Goal: Browse casually

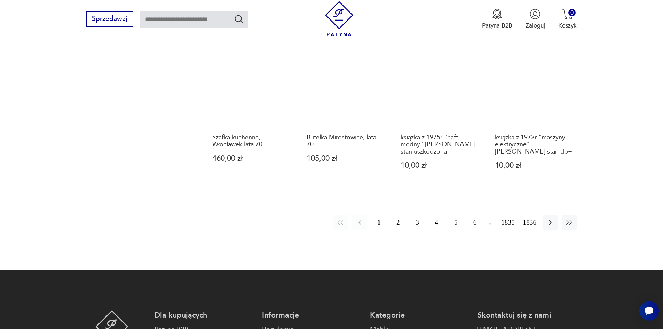
scroll to position [640, 0]
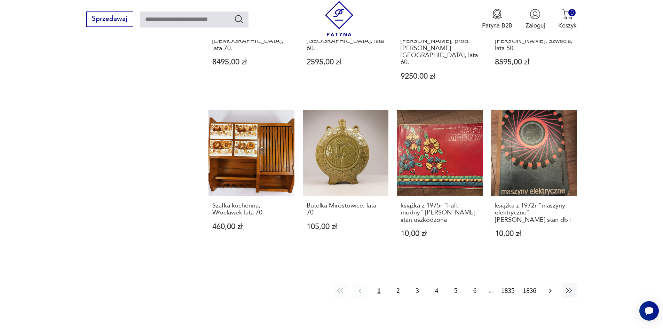
click at [549, 287] on icon "button" at bounding box center [550, 291] width 8 height 8
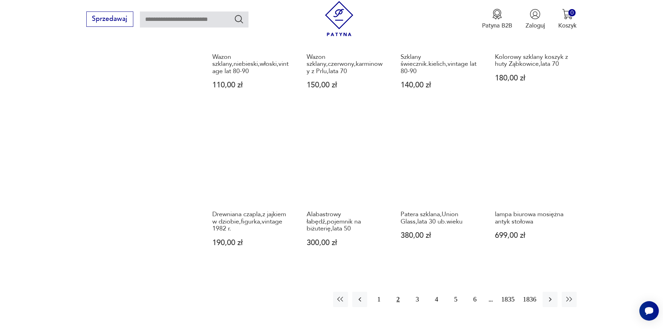
scroll to position [745, 0]
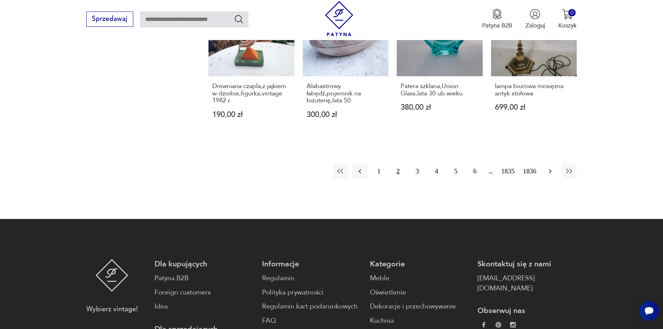
click at [551, 167] on icon "button" at bounding box center [550, 171] width 8 height 8
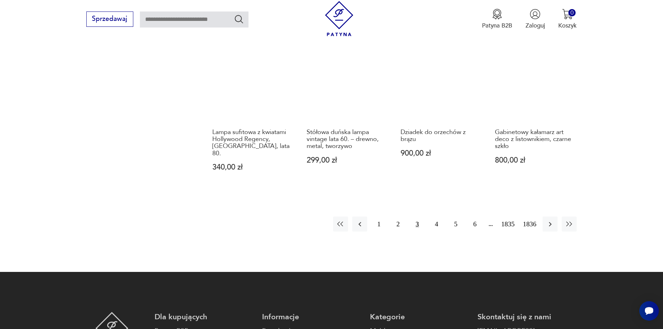
scroll to position [710, 0]
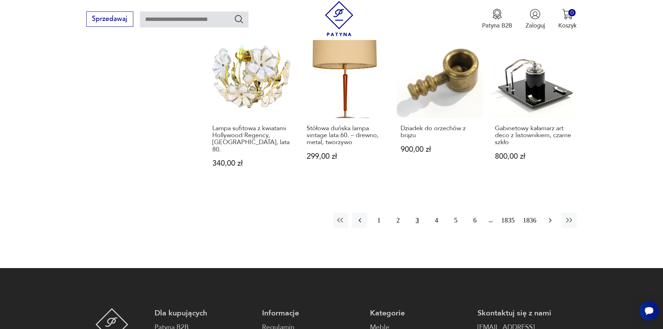
click at [551, 216] on icon "button" at bounding box center [550, 220] width 8 height 8
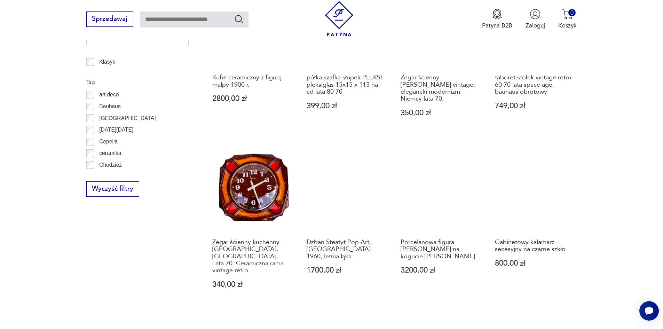
scroll to position [675, 0]
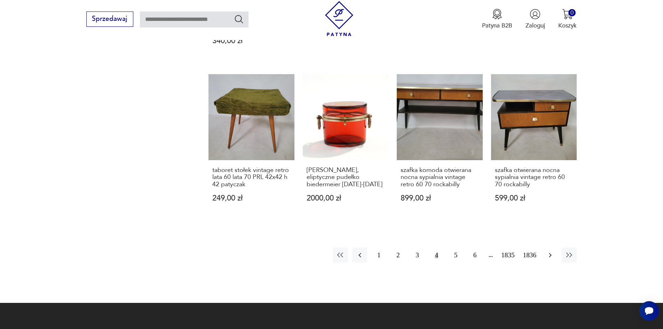
click at [550, 251] on icon "button" at bounding box center [550, 255] width 8 height 8
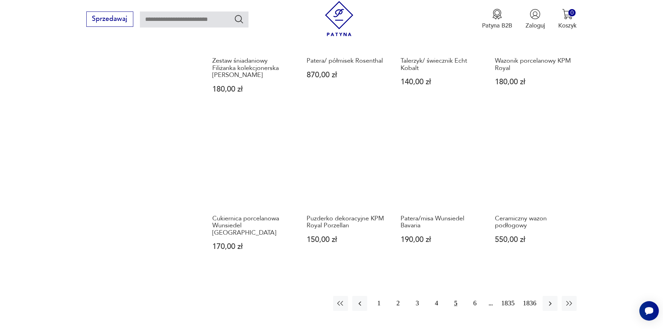
scroll to position [640, 0]
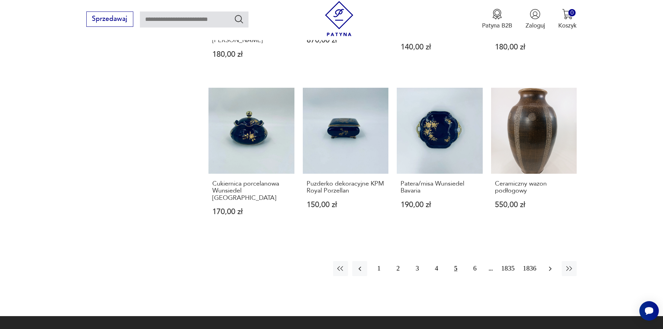
click at [547, 265] on icon "button" at bounding box center [550, 269] width 8 height 8
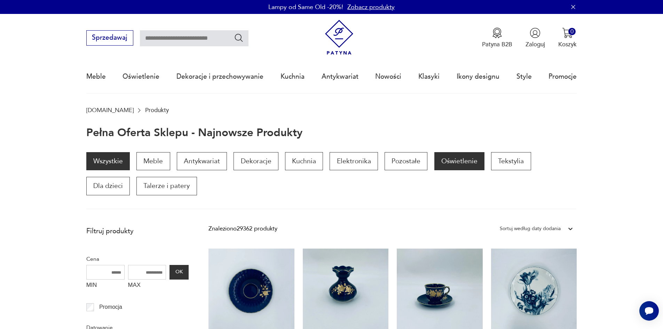
click at [467, 163] on p "Oświetlenie" at bounding box center [459, 161] width 50 height 18
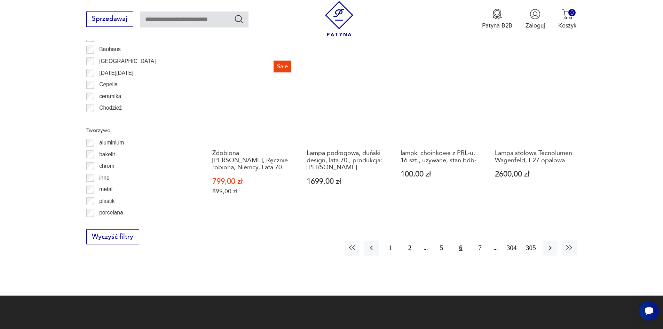
scroll to position [789, 0]
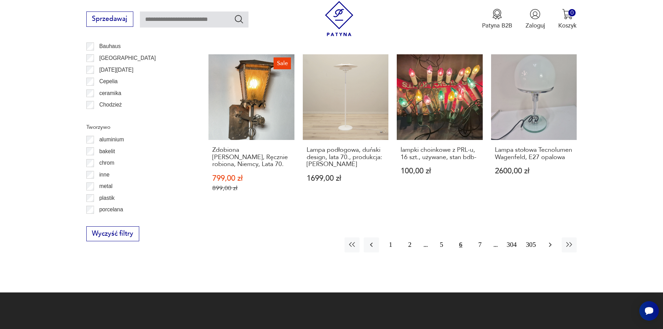
click at [552, 242] on icon "button" at bounding box center [550, 245] width 8 height 8
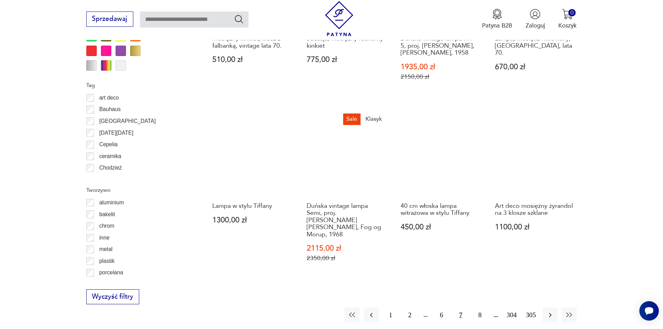
scroll to position [729, 0]
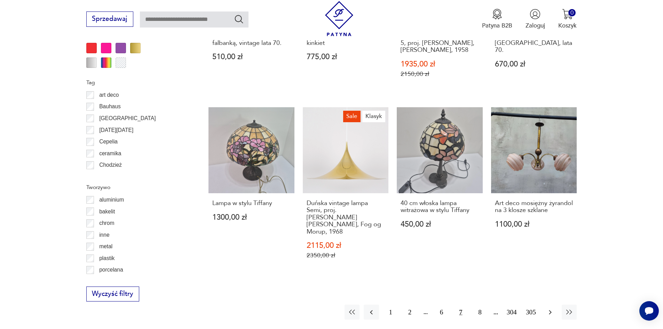
click at [549, 308] on icon "button" at bounding box center [550, 312] width 8 height 8
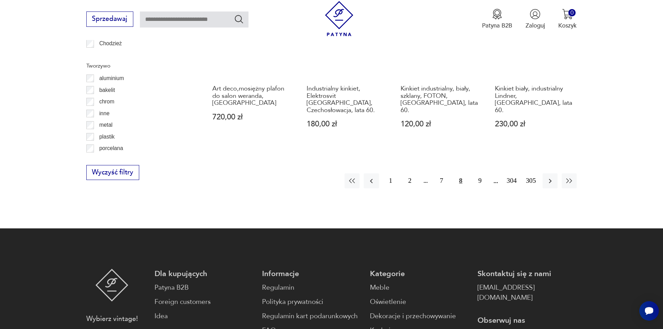
scroll to position [868, 0]
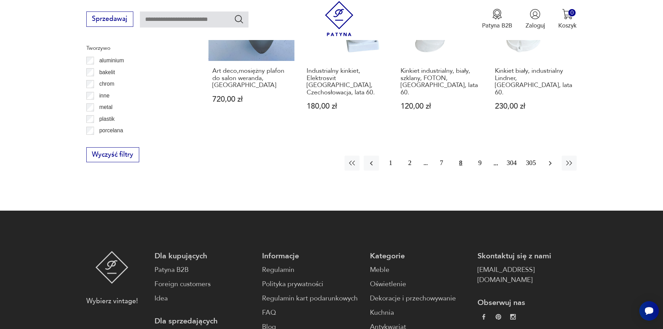
click at [548, 159] on icon "button" at bounding box center [550, 163] width 8 height 8
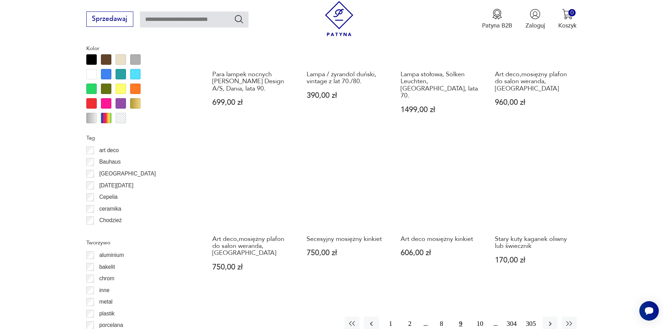
scroll to position [694, 0]
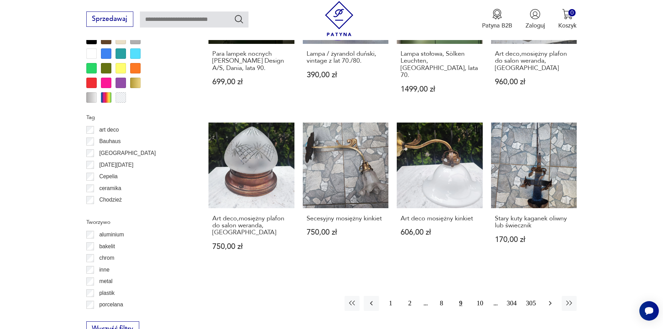
click at [552, 299] on icon "button" at bounding box center [550, 303] width 8 height 8
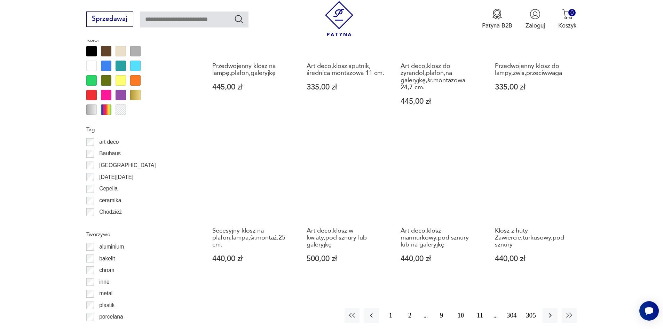
scroll to position [694, 0]
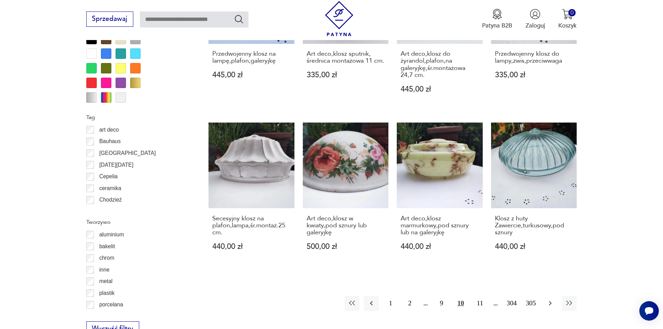
click at [549, 299] on icon "button" at bounding box center [550, 303] width 8 height 8
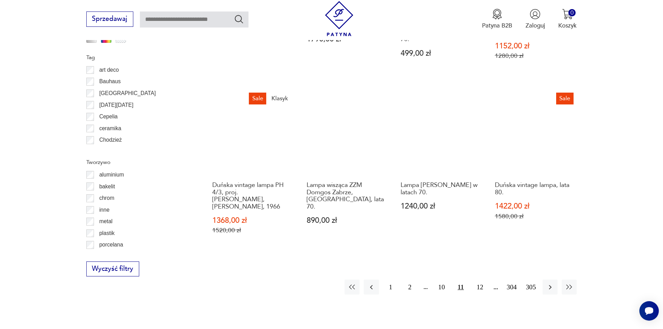
scroll to position [799, 0]
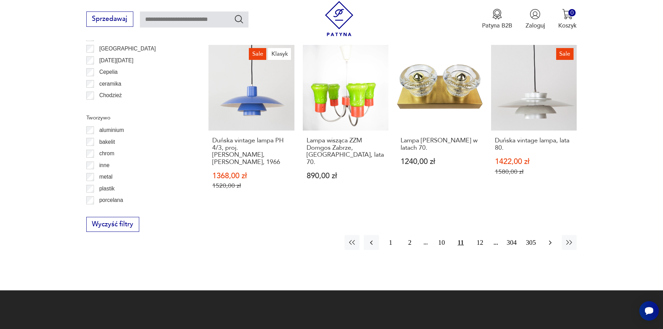
click at [549, 238] on icon "button" at bounding box center [550, 242] width 8 height 8
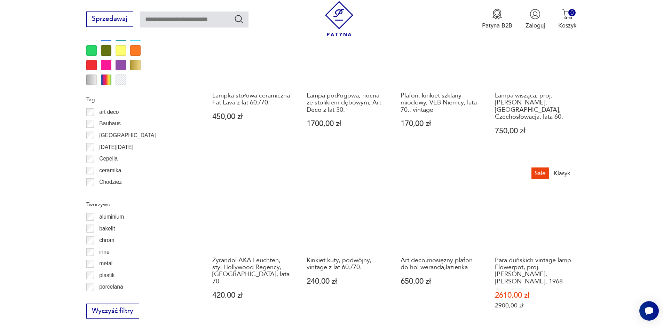
scroll to position [729, 0]
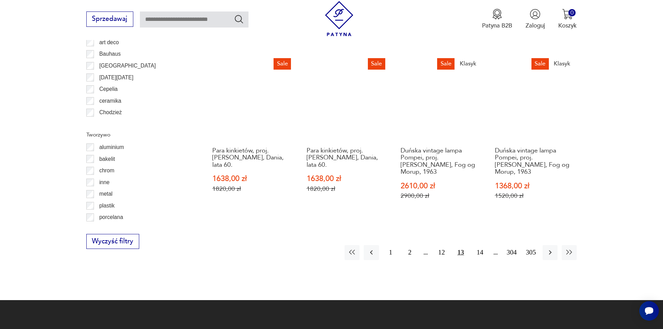
scroll to position [799, 0]
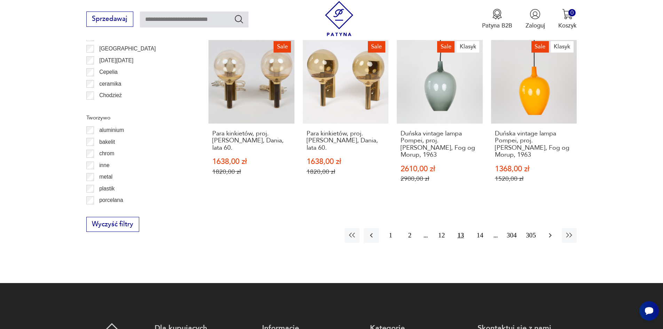
click at [549, 236] on icon "button" at bounding box center [550, 235] width 8 height 8
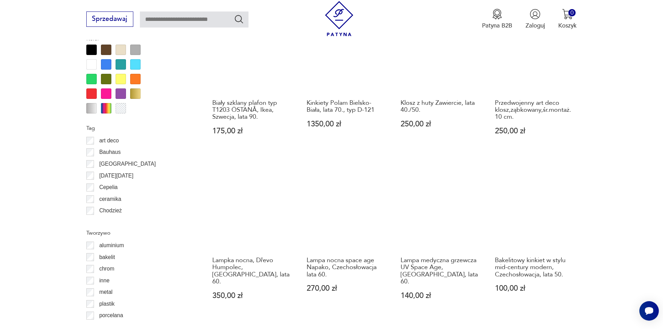
scroll to position [729, 0]
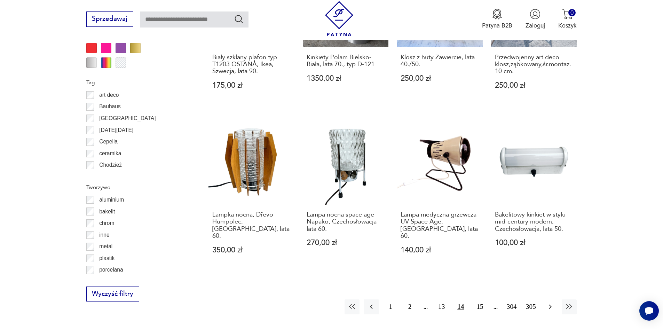
click at [550, 305] on icon "button" at bounding box center [550, 307] width 3 height 5
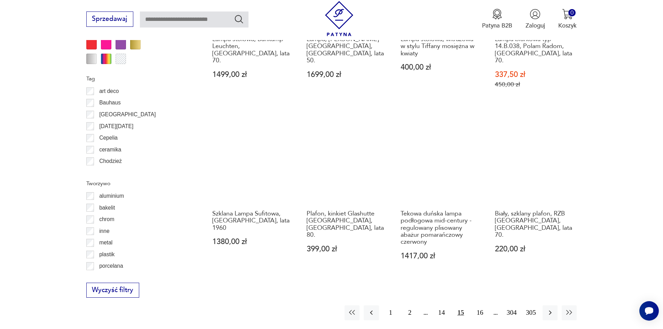
scroll to position [764, 0]
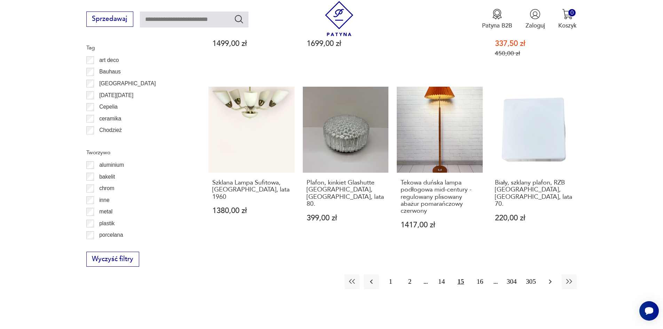
click at [551, 277] on icon "button" at bounding box center [550, 281] width 8 height 8
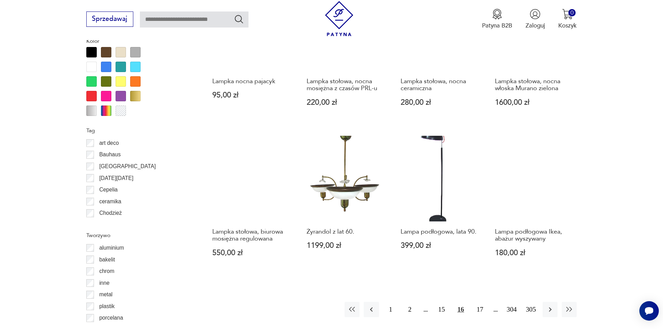
scroll to position [799, 0]
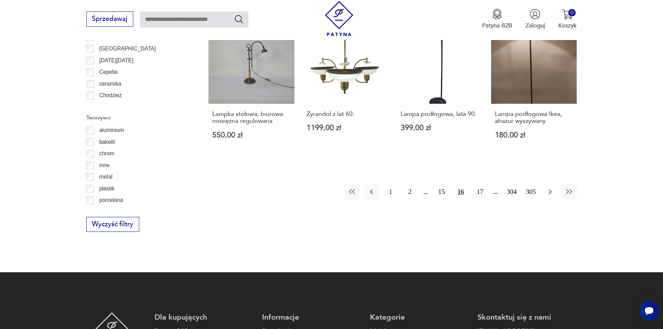
click at [551, 188] on icon "button" at bounding box center [550, 192] width 8 height 8
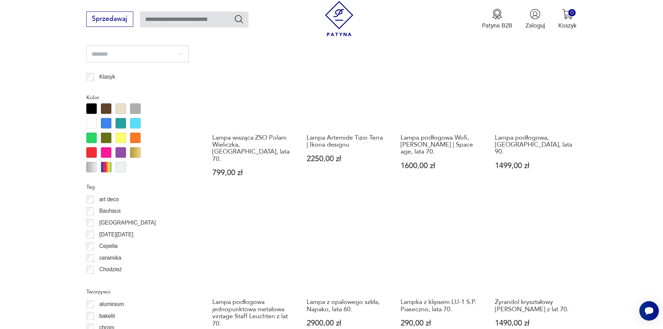
scroll to position [799, 0]
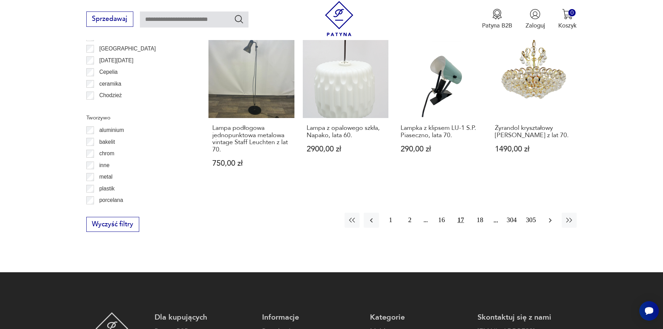
click at [548, 216] on icon "button" at bounding box center [550, 220] width 8 height 8
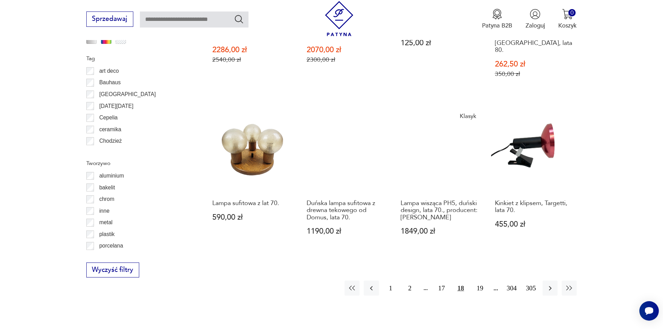
scroll to position [799, 0]
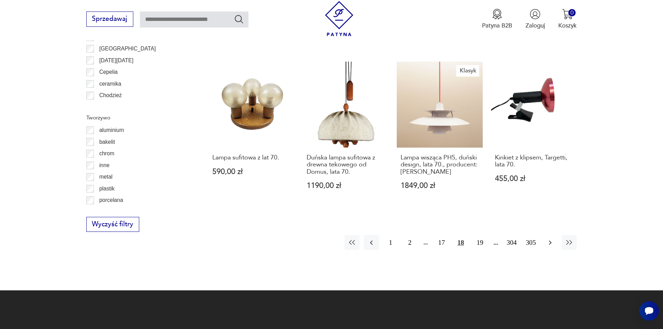
click at [551, 238] on icon "button" at bounding box center [550, 242] width 8 height 8
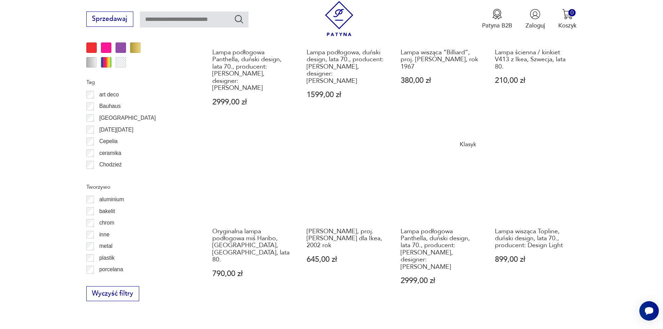
scroll to position [799, 0]
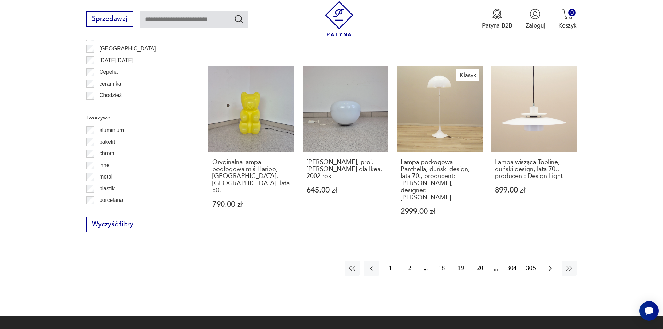
click at [550, 264] on icon "button" at bounding box center [550, 268] width 8 height 8
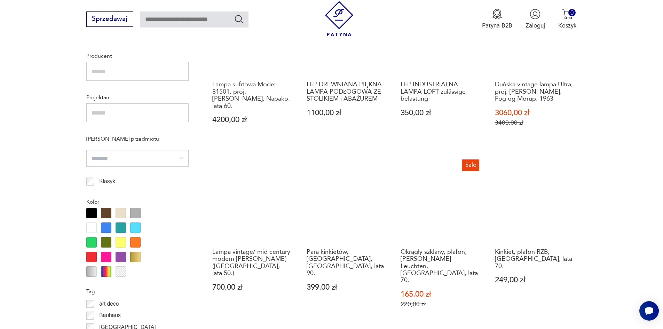
scroll to position [729, 0]
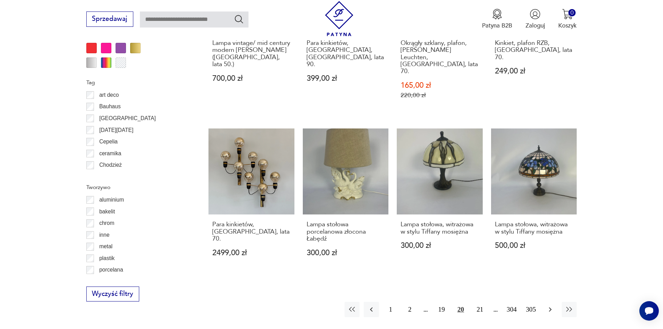
click at [550, 305] on icon "button" at bounding box center [550, 309] width 8 height 8
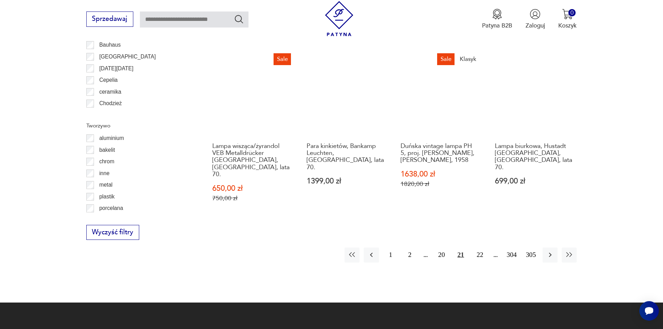
scroll to position [799, 0]
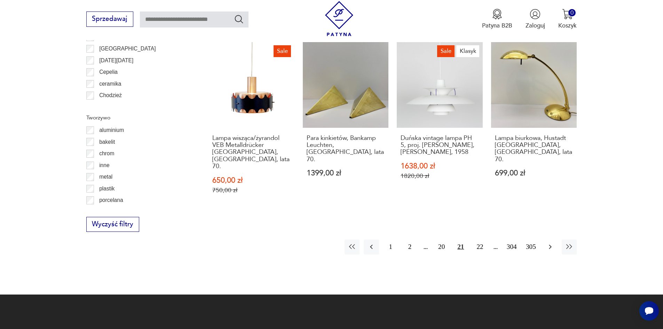
click at [550, 243] on icon "button" at bounding box center [550, 247] width 8 height 8
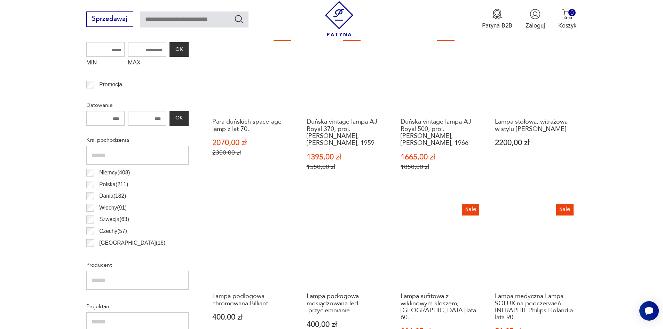
scroll to position [172, 0]
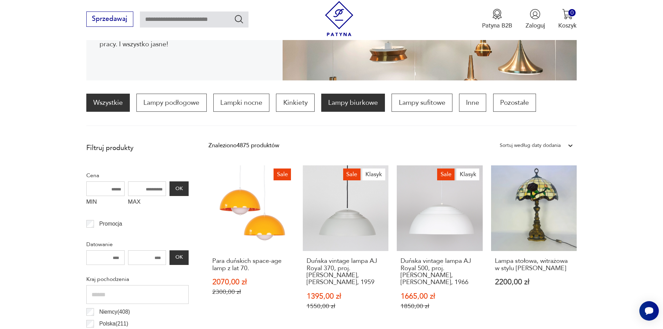
click at [329, 99] on p "Lampy biurkowe" at bounding box center [353, 103] width 64 height 18
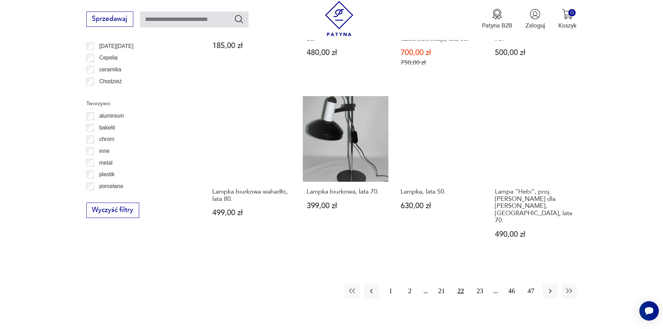
scroll to position [729, 0]
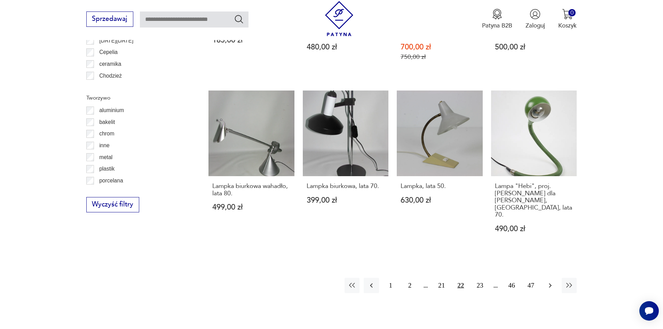
click at [550, 281] on icon "button" at bounding box center [550, 285] width 8 height 8
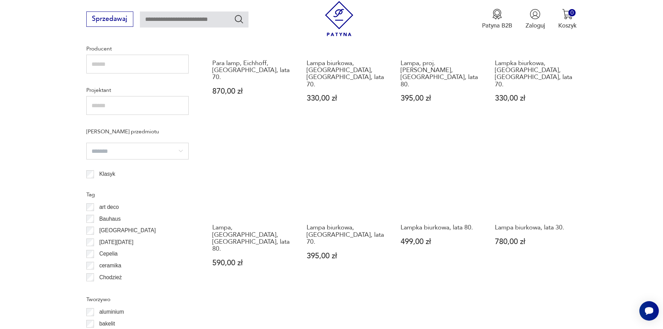
scroll to position [659, 0]
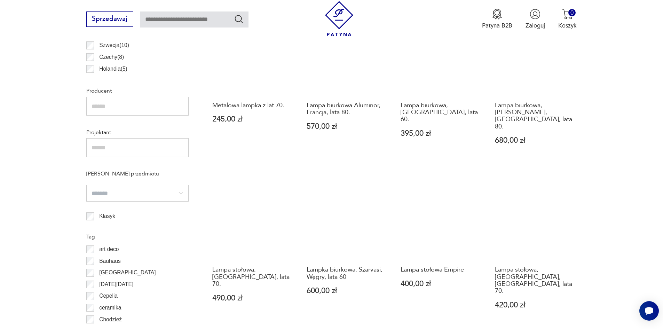
scroll to position [729, 0]
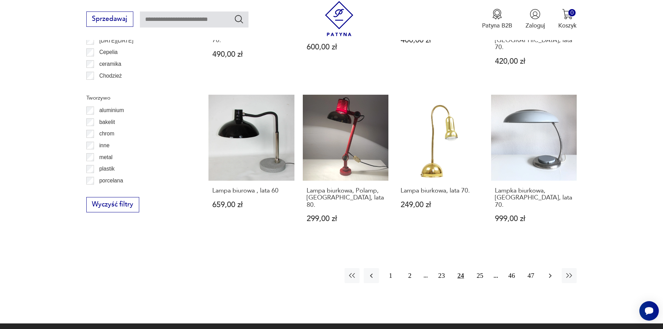
click at [551, 272] on icon "button" at bounding box center [550, 276] width 8 height 8
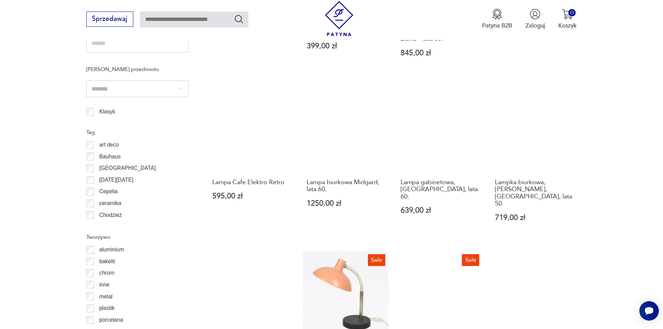
scroll to position [764, 0]
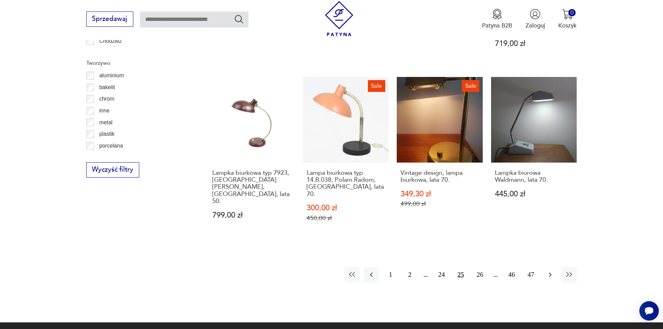
click at [547, 271] on icon "button" at bounding box center [550, 275] width 8 height 8
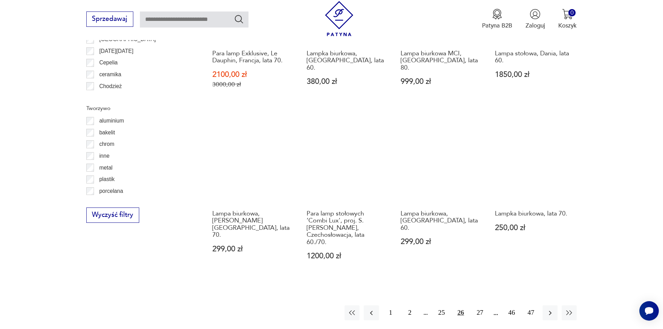
scroll to position [799, 0]
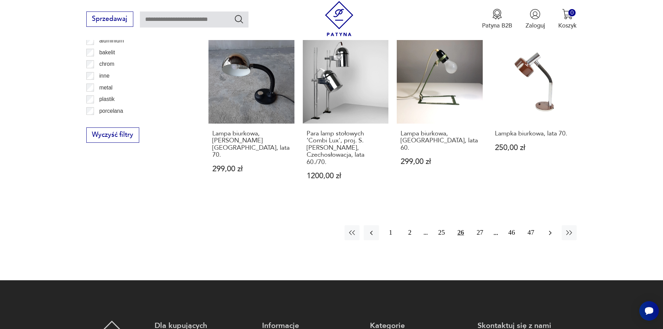
click at [549, 229] on icon "button" at bounding box center [550, 233] width 8 height 8
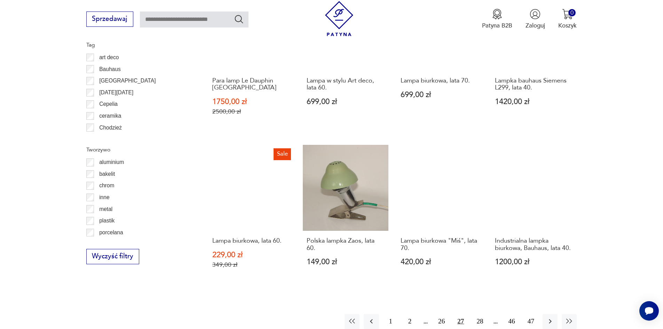
scroll to position [729, 0]
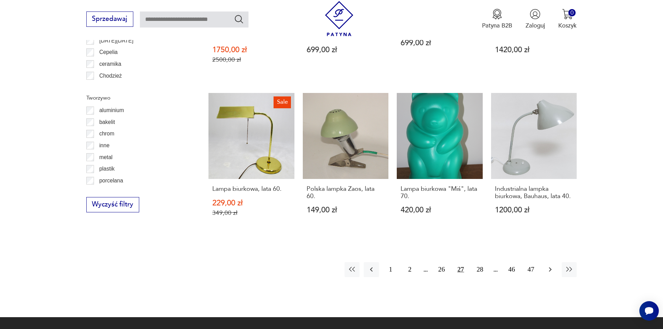
click at [549, 269] on icon "button" at bounding box center [550, 269] width 8 height 8
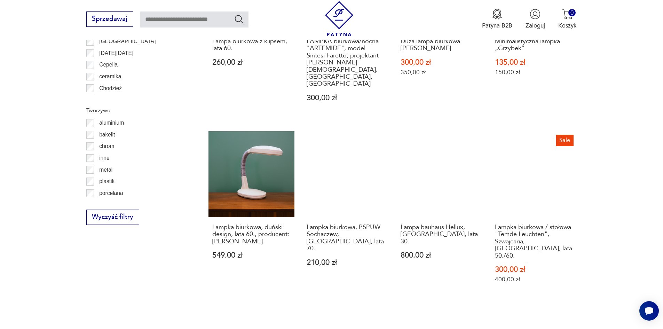
scroll to position [729, 0]
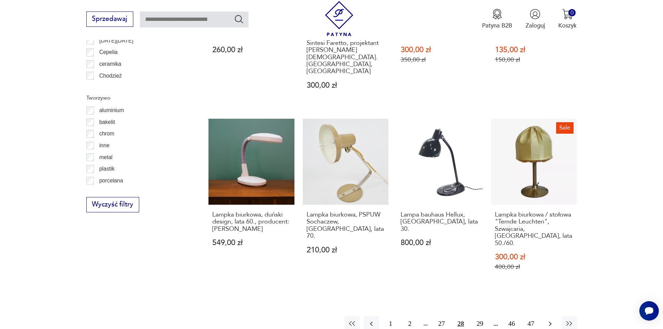
click at [550, 320] on icon "button" at bounding box center [550, 324] width 8 height 8
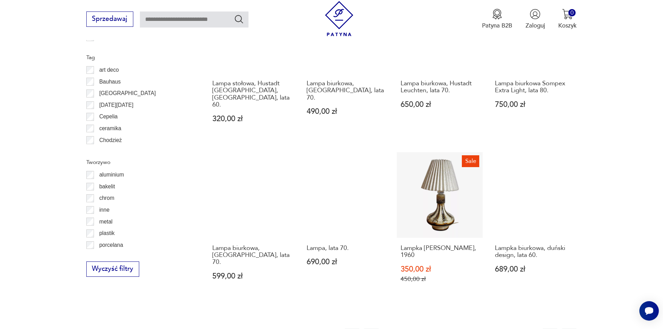
scroll to position [694, 0]
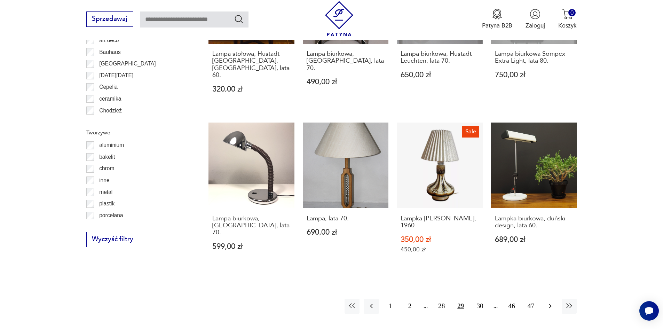
click at [549, 302] on icon "button" at bounding box center [550, 306] width 8 height 8
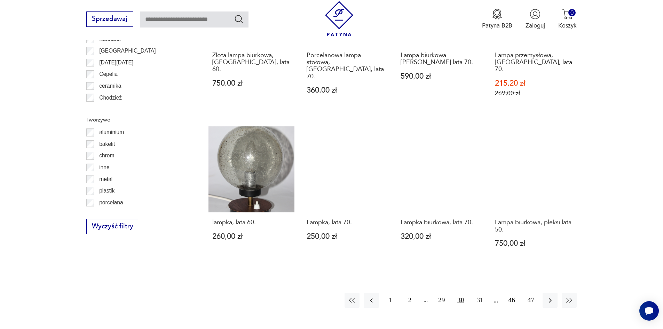
scroll to position [799, 0]
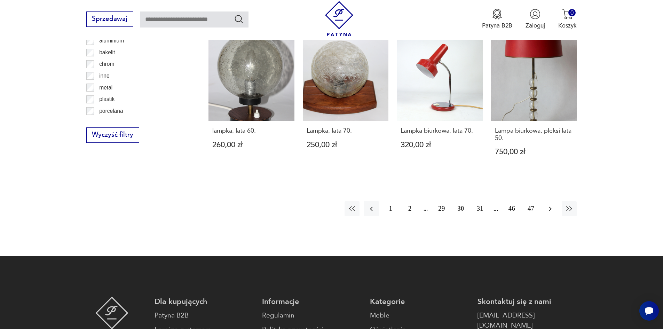
click at [551, 205] on icon "button" at bounding box center [550, 209] width 8 height 8
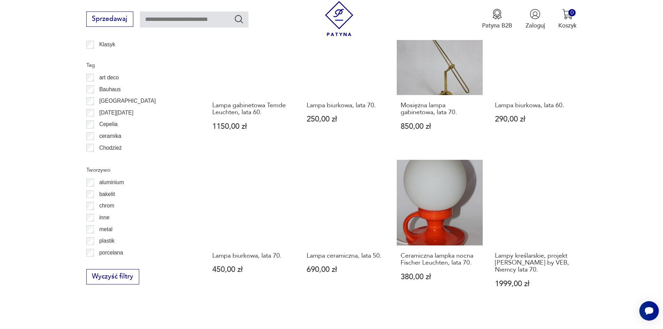
scroll to position [764, 0]
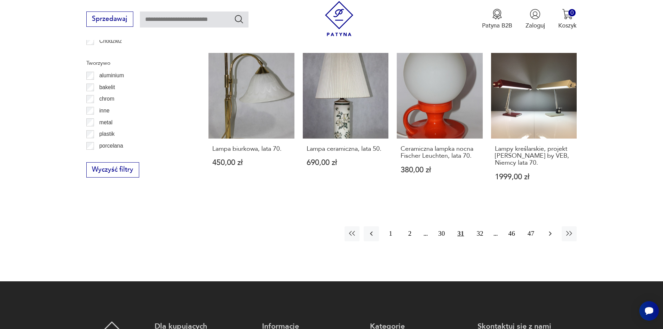
click at [552, 229] on icon "button" at bounding box center [550, 233] width 8 height 8
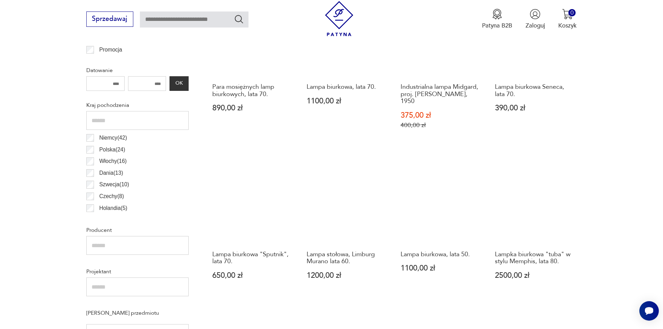
scroll to position [555, 0]
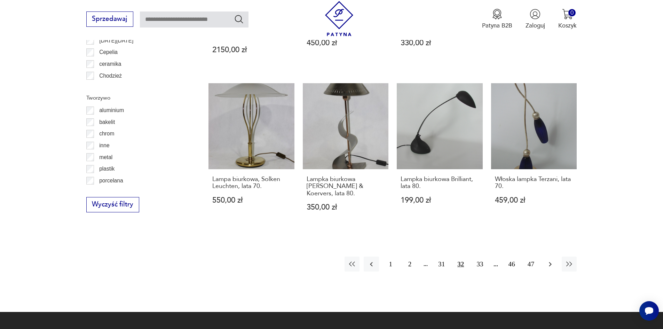
click at [550, 262] on icon "button" at bounding box center [550, 264] width 3 height 5
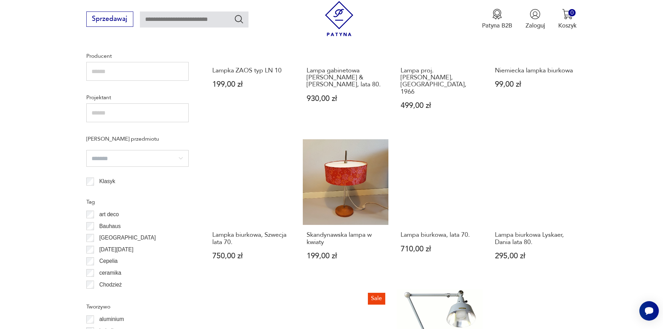
scroll to position [694, 0]
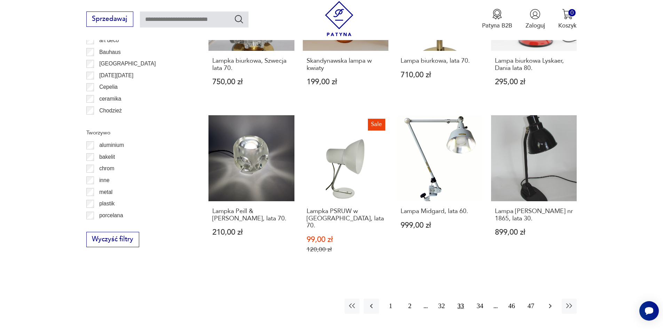
click at [547, 302] on icon "button" at bounding box center [550, 306] width 8 height 8
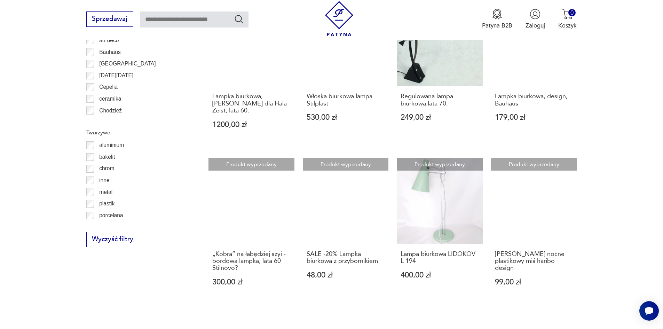
scroll to position [868, 0]
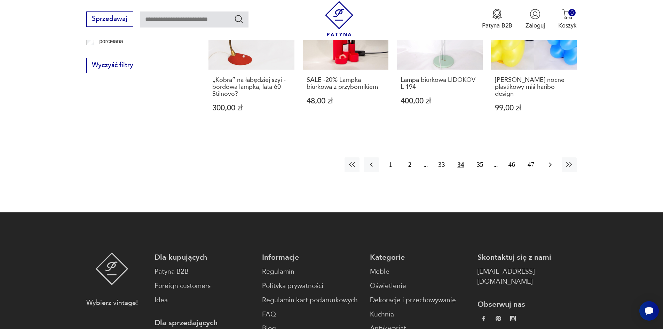
click at [551, 160] on icon "button" at bounding box center [550, 164] width 8 height 8
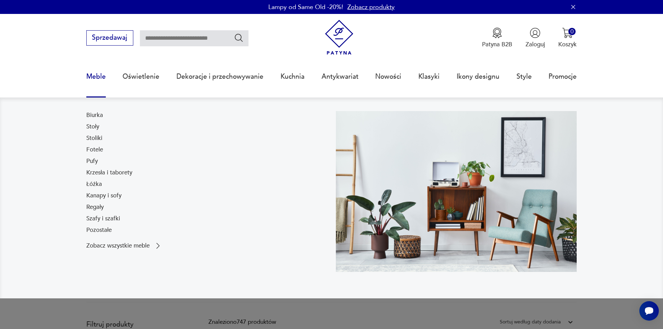
click at [97, 77] on link "Meble" at bounding box center [95, 77] width 19 height 32
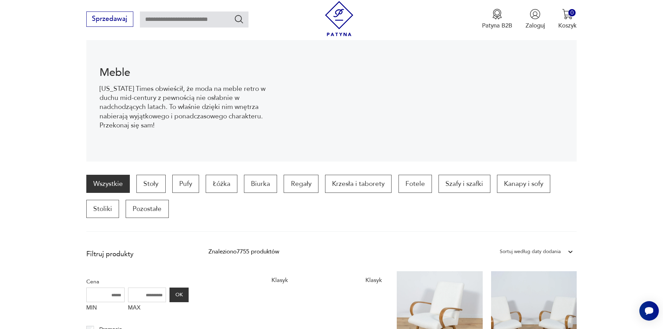
scroll to position [103, 0]
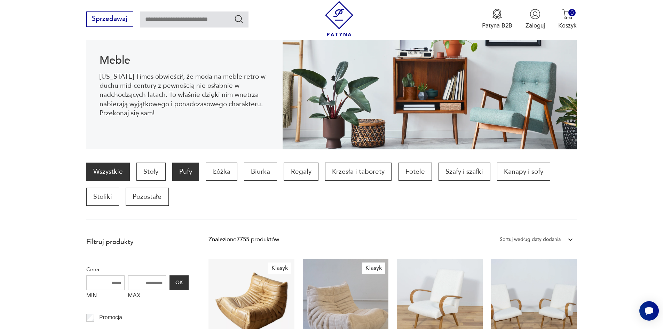
click at [178, 170] on p "Pufy" at bounding box center [185, 172] width 27 height 18
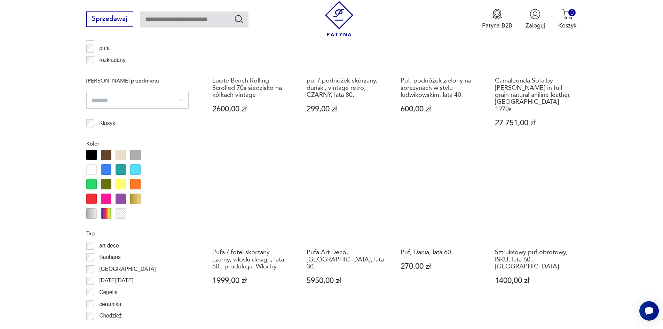
scroll to position [859, 0]
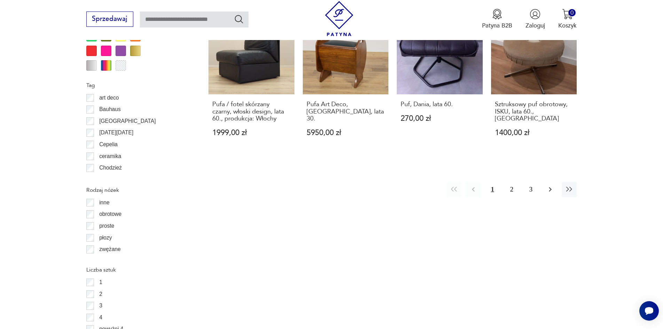
click at [551, 187] on icon "button" at bounding box center [550, 189] width 3 height 5
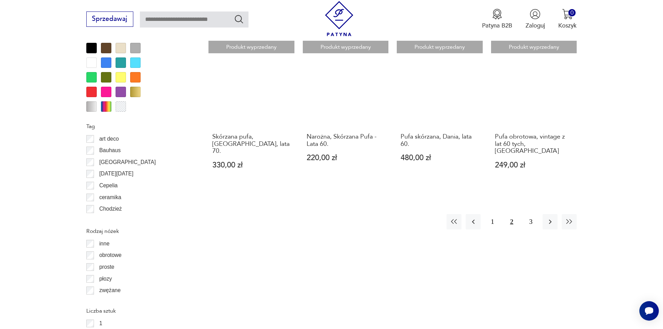
scroll to position [863, 0]
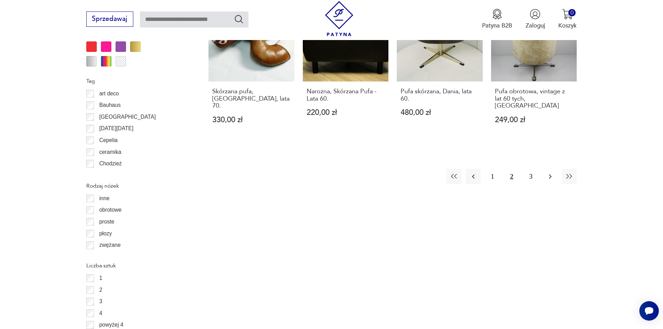
click at [554, 172] on icon "button" at bounding box center [550, 176] width 8 height 8
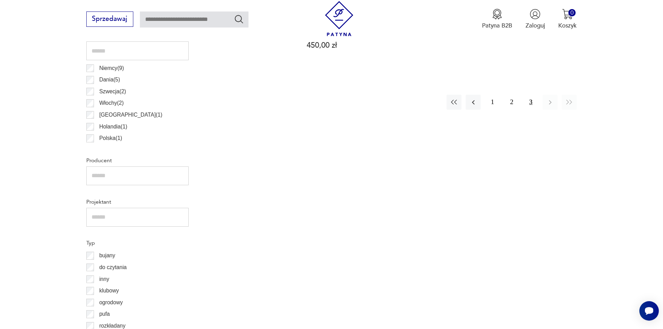
scroll to position [201, 0]
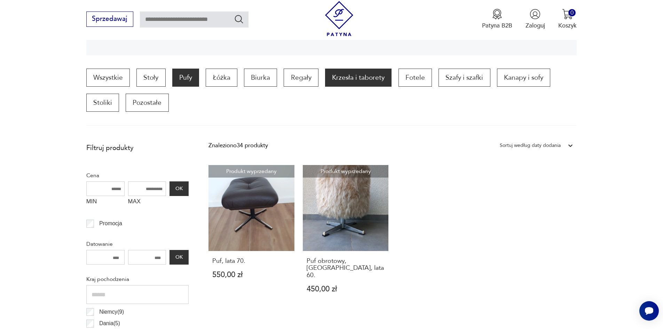
click at [342, 75] on p "Krzesła i taborety" at bounding box center [358, 78] width 66 height 18
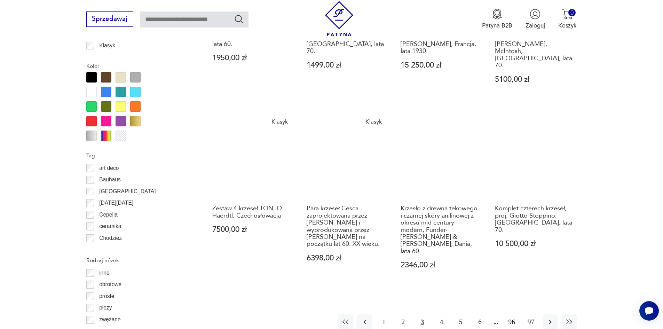
scroll to position [824, 0]
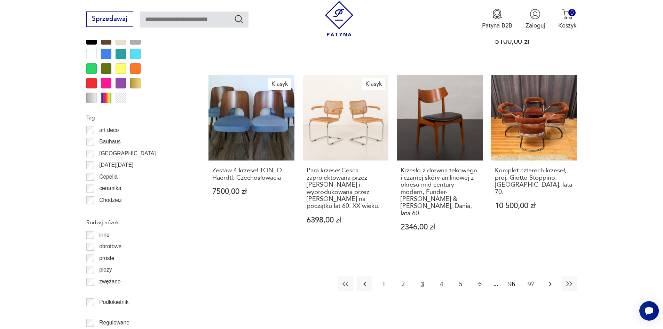
click at [553, 280] on icon "button" at bounding box center [550, 284] width 8 height 8
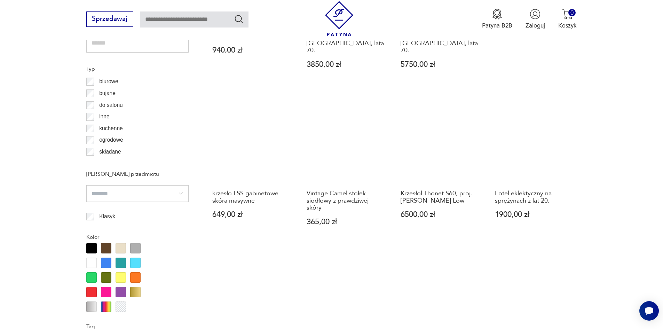
scroll to position [789, 0]
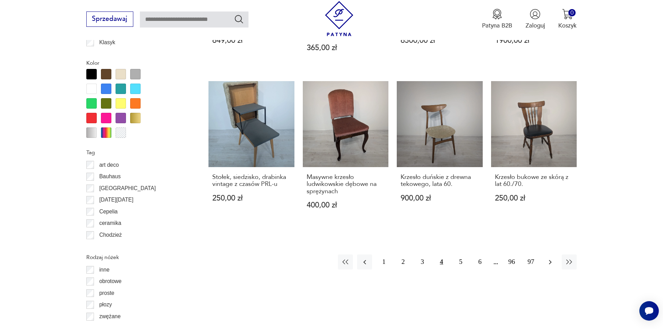
click at [548, 258] on icon "button" at bounding box center [550, 262] width 8 height 8
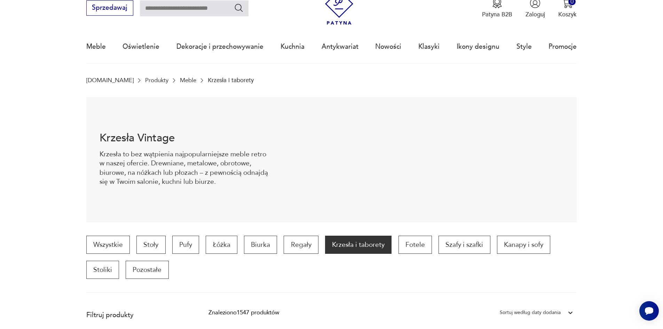
scroll to position [70, 0]
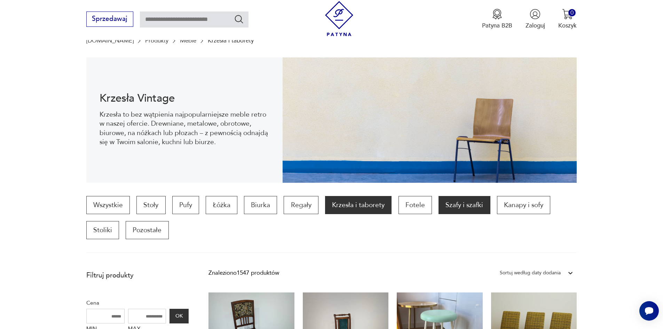
click at [455, 203] on p "Szafy i szafki" at bounding box center [465, 205] width 52 height 18
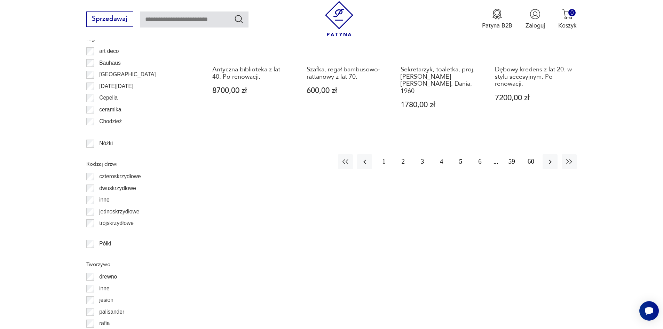
scroll to position [898, 0]
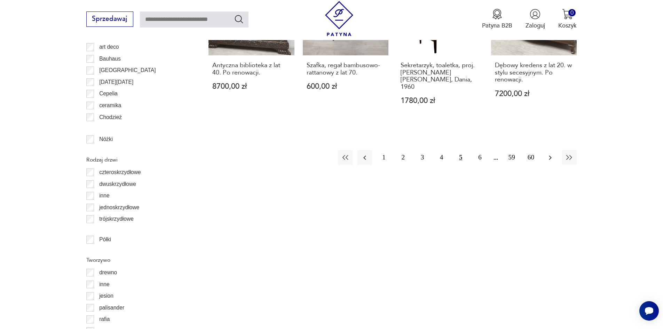
click at [549, 155] on icon "button" at bounding box center [550, 157] width 3 height 5
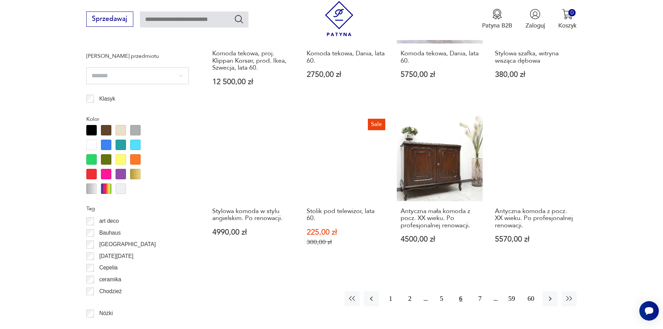
scroll to position [758, 0]
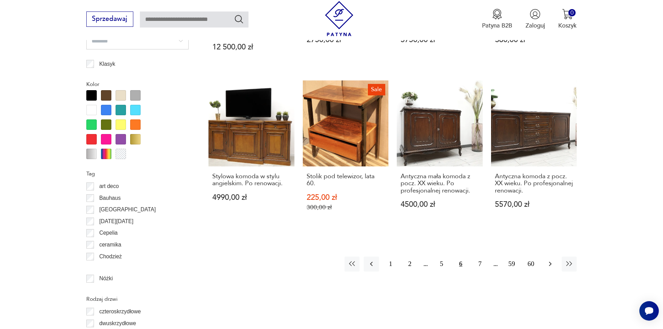
click at [552, 264] on icon "button" at bounding box center [550, 264] width 8 height 8
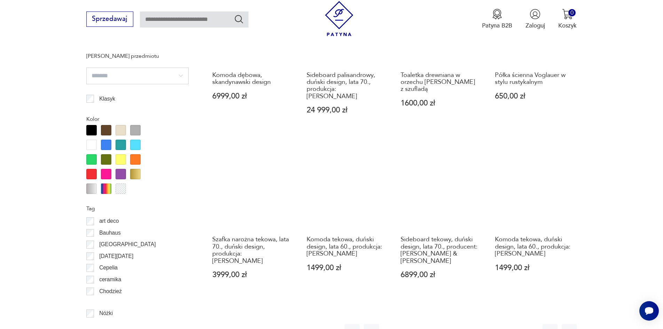
scroll to position [758, 0]
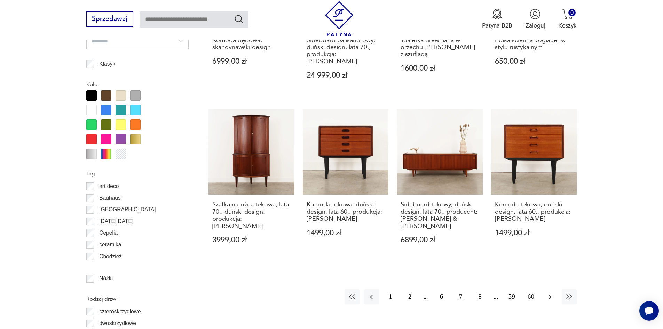
click at [547, 293] on icon "button" at bounding box center [550, 297] width 8 height 8
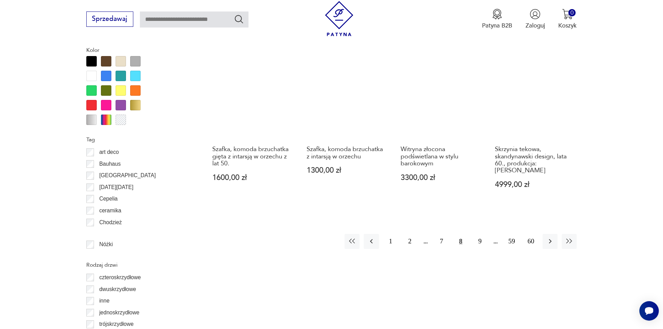
scroll to position [793, 0]
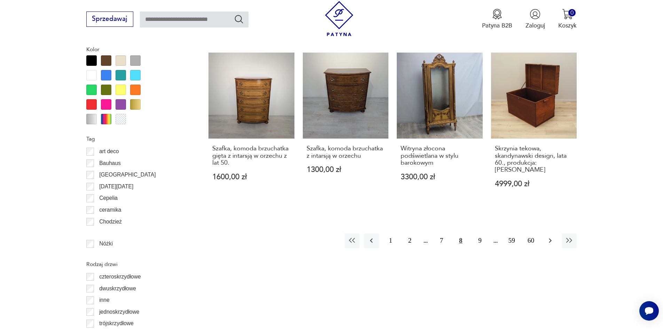
click at [552, 236] on icon "button" at bounding box center [550, 240] width 8 height 8
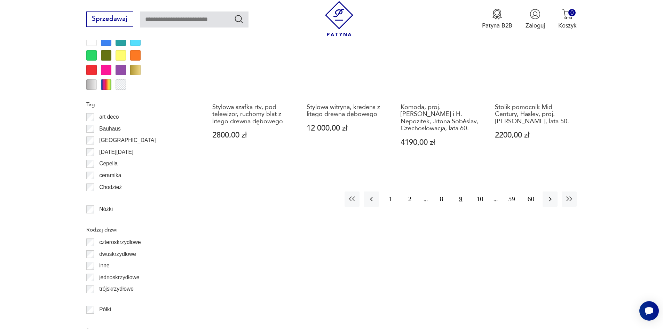
scroll to position [828, 0]
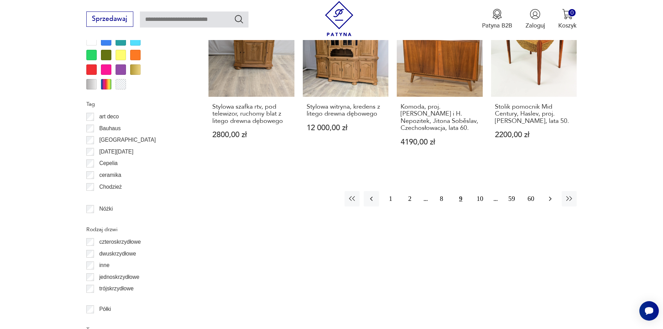
click at [550, 201] on icon "button" at bounding box center [550, 199] width 3 height 5
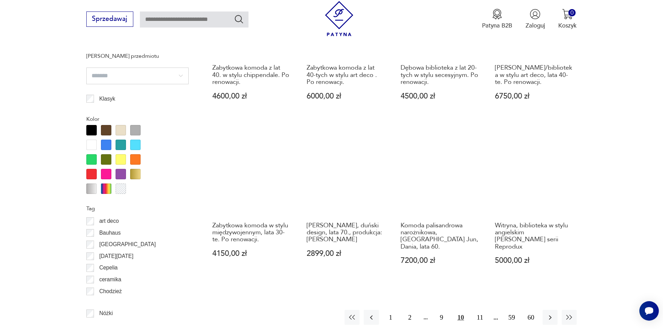
scroll to position [758, 0]
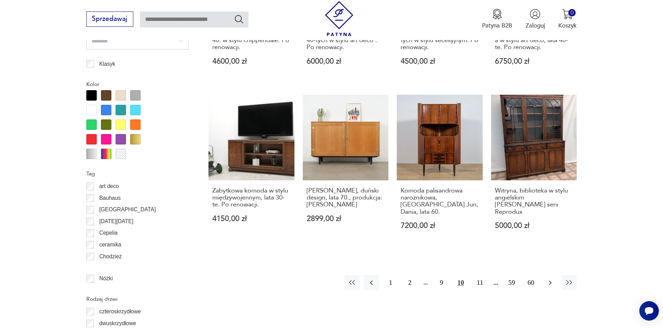
click at [554, 279] on icon "button" at bounding box center [550, 283] width 8 height 8
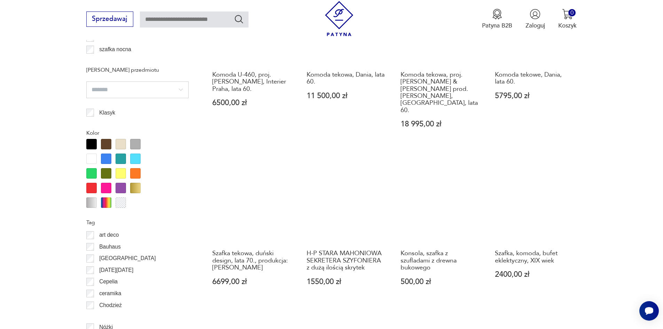
scroll to position [828, 0]
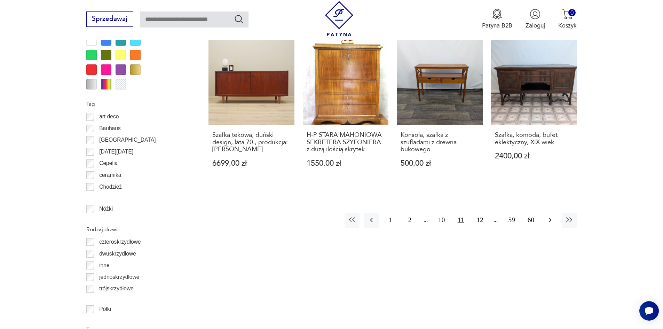
click at [550, 216] on icon "button" at bounding box center [550, 220] width 8 height 8
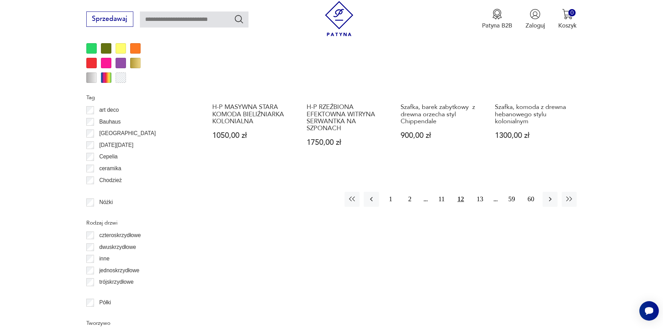
scroll to position [840, 0]
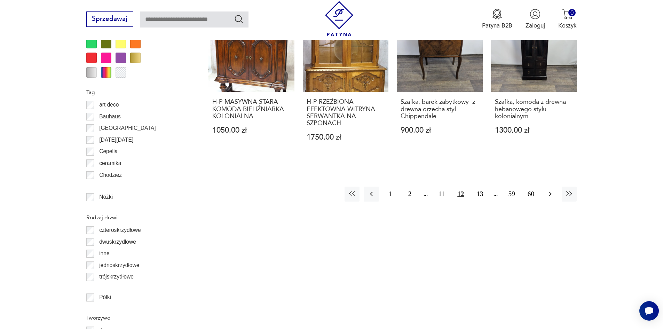
click at [550, 190] on icon "button" at bounding box center [550, 194] width 8 height 8
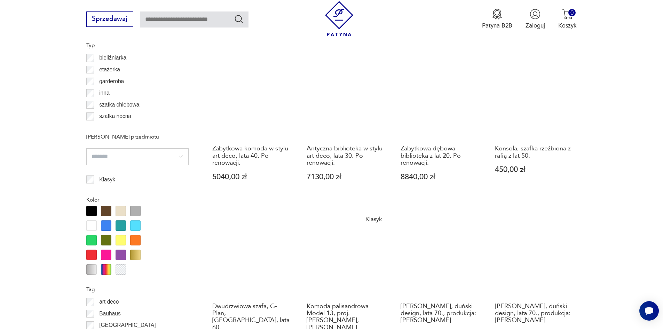
scroll to position [758, 0]
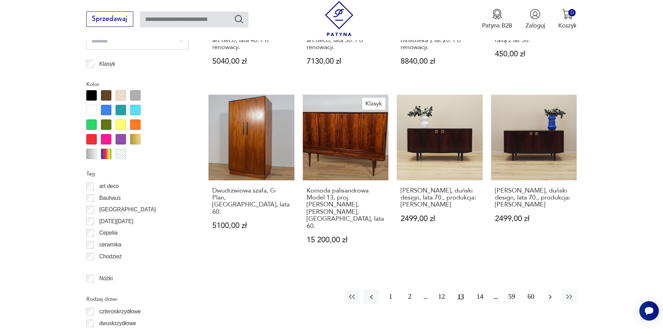
click at [554, 293] on icon "button" at bounding box center [550, 297] width 8 height 8
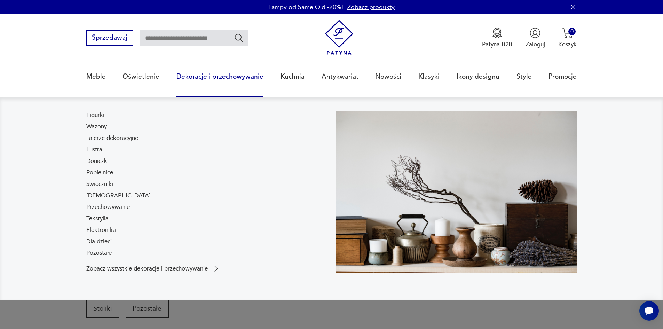
click at [199, 79] on link "Dekoracje i przechowywanie" at bounding box center [220, 77] width 87 height 32
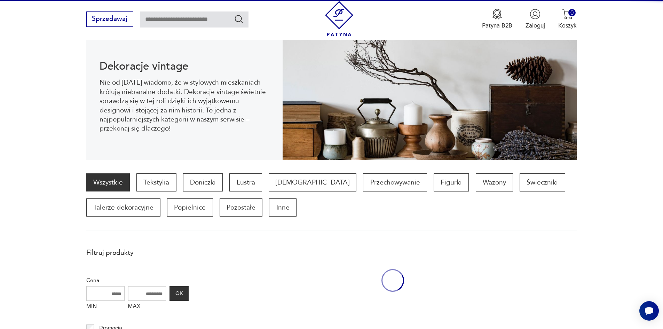
scroll to position [93, 0]
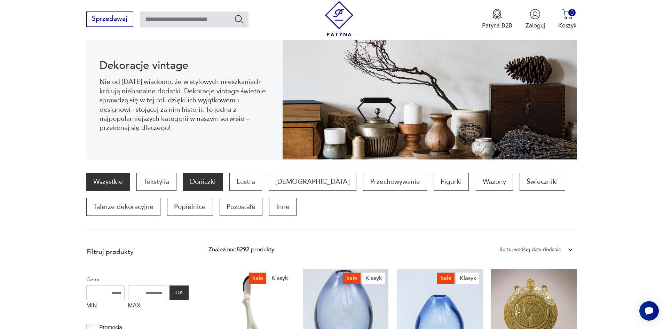
click at [201, 182] on p "Doniczki" at bounding box center [203, 182] width 40 height 18
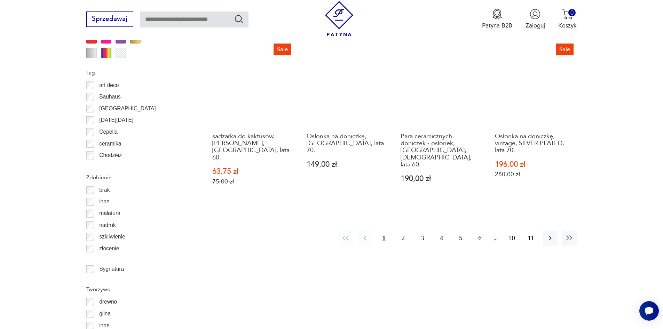
scroll to position [824, 0]
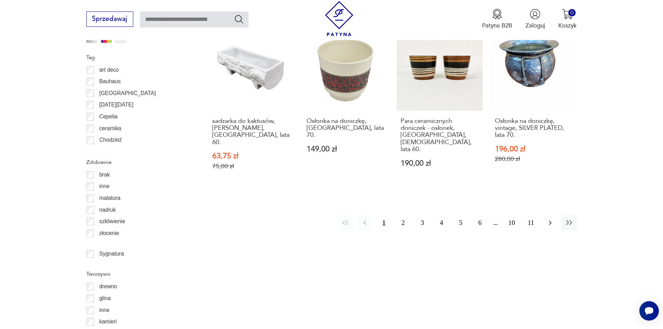
click at [549, 221] on icon "button" at bounding box center [550, 223] width 3 height 5
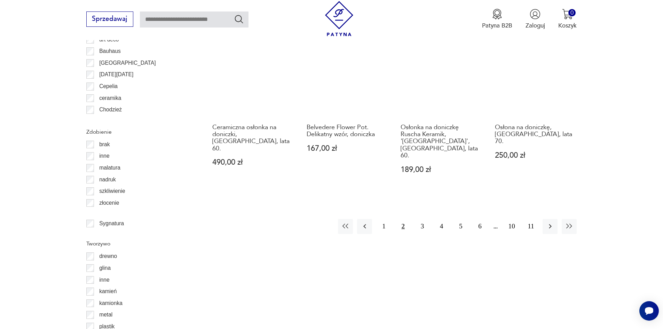
scroll to position [859, 0]
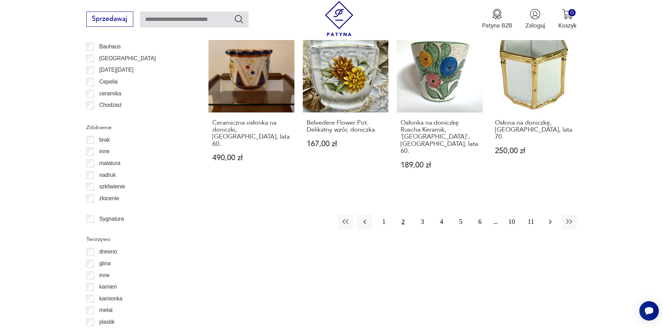
click at [549, 218] on icon "button" at bounding box center [550, 222] width 8 height 8
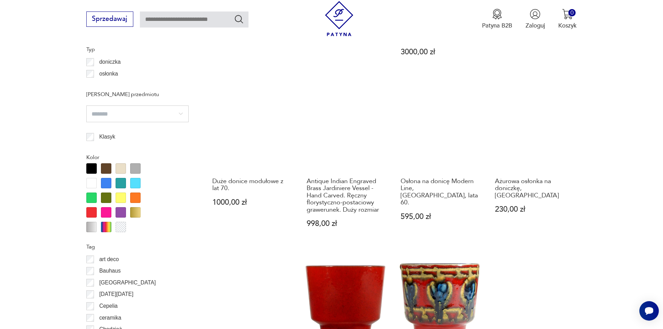
scroll to position [789, 0]
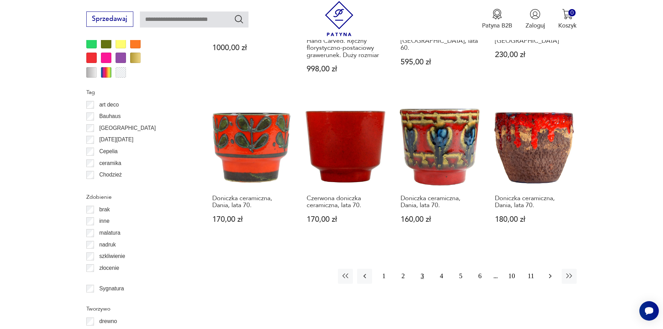
click at [555, 269] on button "button" at bounding box center [550, 276] width 15 height 15
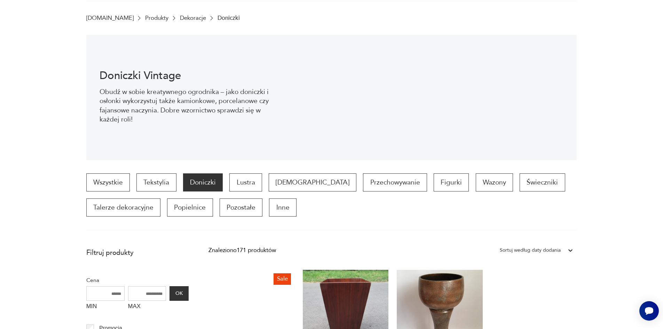
scroll to position [93, 0]
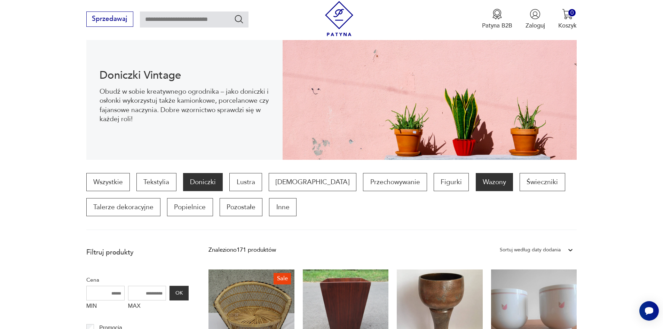
click at [476, 180] on p "Wazony" at bounding box center [494, 182] width 37 height 18
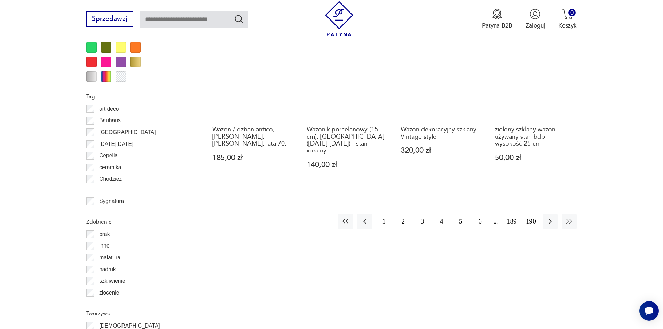
scroll to position [824, 0]
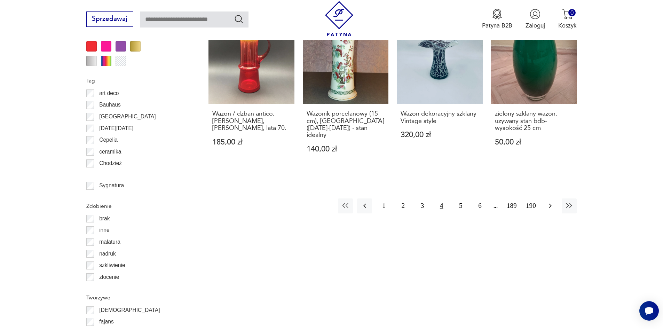
click at [550, 202] on icon "button" at bounding box center [550, 206] width 8 height 8
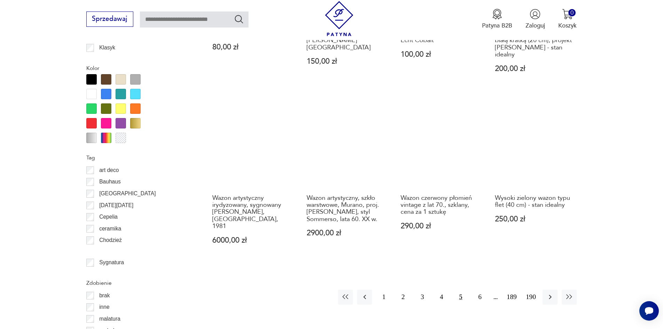
scroll to position [754, 0]
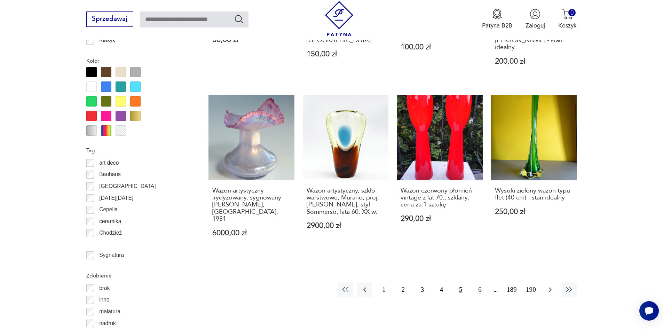
click at [550, 285] on icon "button" at bounding box center [550, 289] width 8 height 8
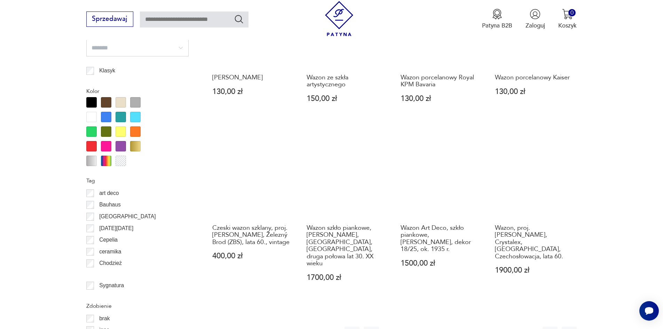
scroll to position [824, 0]
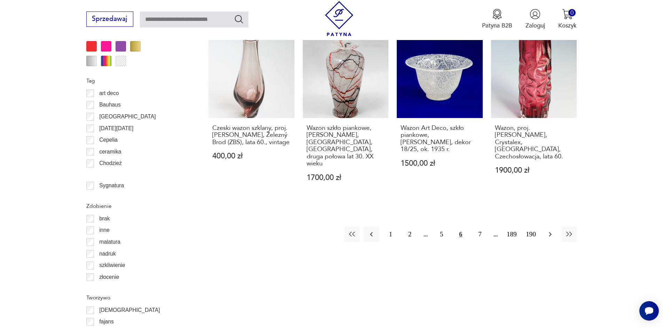
click at [550, 232] on icon "button" at bounding box center [550, 234] width 3 height 5
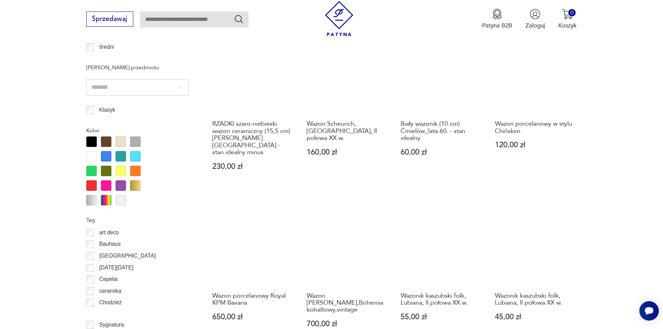
scroll to position [928, 0]
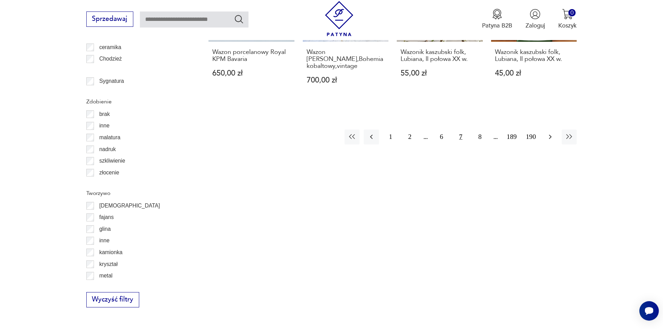
click at [548, 133] on icon "button" at bounding box center [550, 137] width 8 height 8
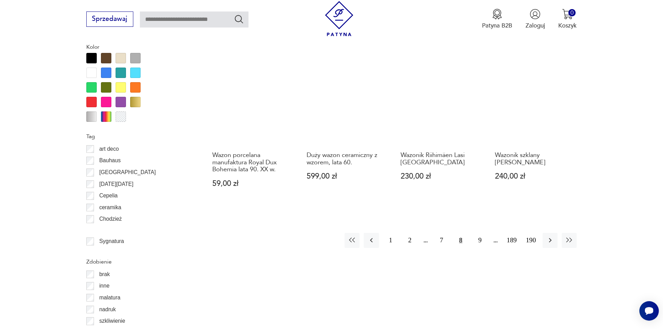
scroll to position [893, 0]
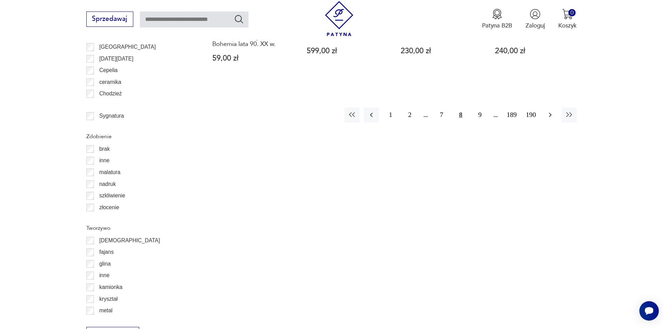
click at [548, 113] on icon "button" at bounding box center [550, 115] width 8 height 8
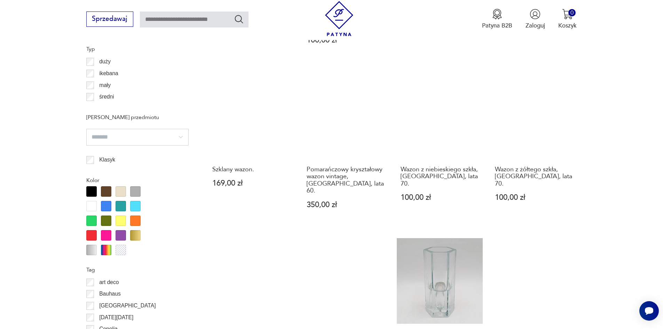
scroll to position [754, 0]
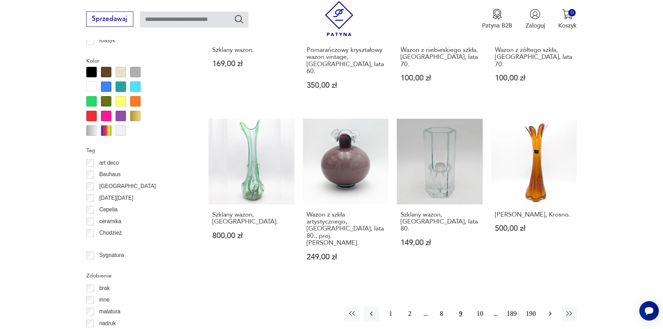
click at [547, 309] on icon "button" at bounding box center [550, 313] width 8 height 8
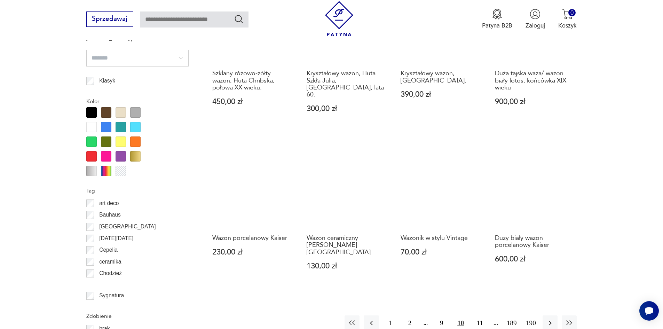
scroll to position [719, 0]
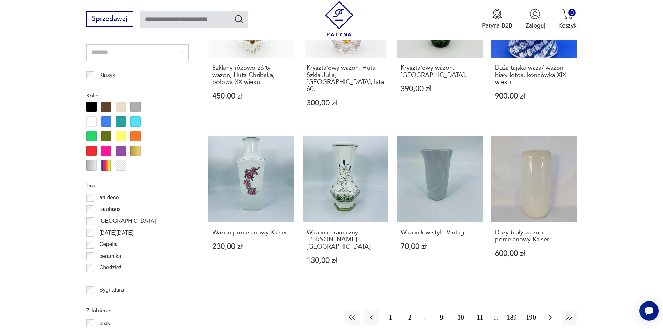
click at [548, 313] on icon "button" at bounding box center [550, 317] width 8 height 8
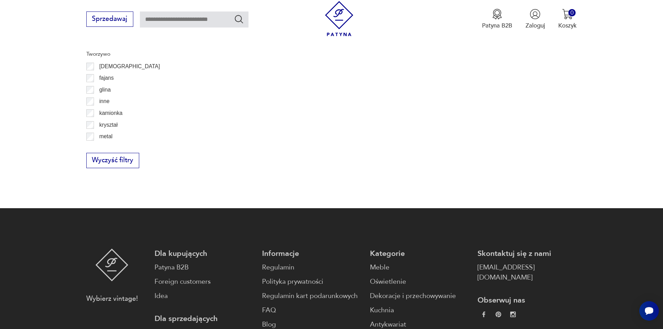
scroll to position [893, 0]
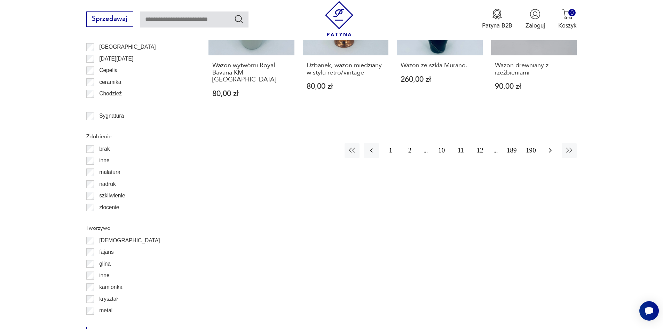
click at [552, 146] on icon "button" at bounding box center [550, 150] width 8 height 8
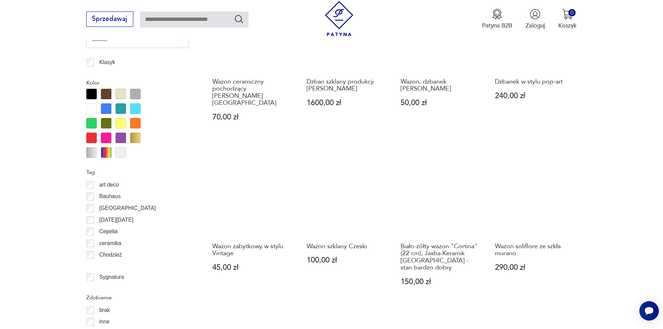
scroll to position [789, 0]
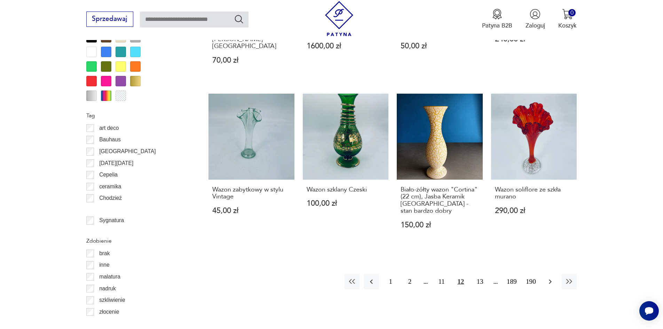
click at [545, 274] on button "button" at bounding box center [550, 281] width 15 height 15
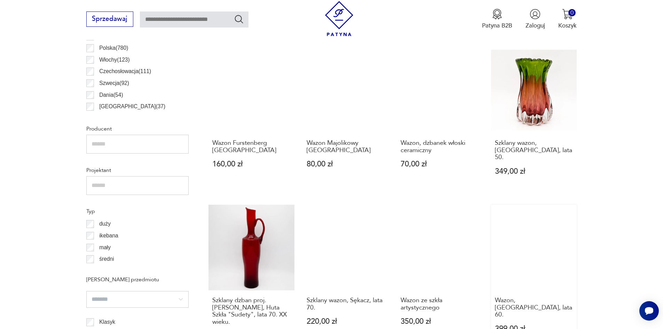
scroll to position [441, 0]
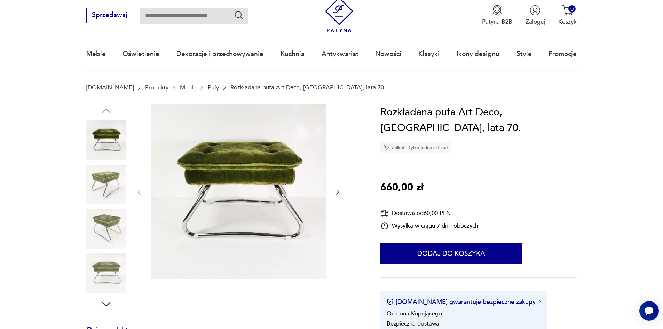
scroll to position [35, 0]
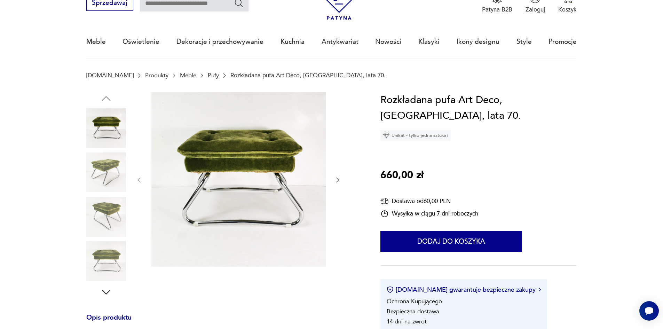
click at [339, 179] on icon "button" at bounding box center [337, 180] width 7 height 7
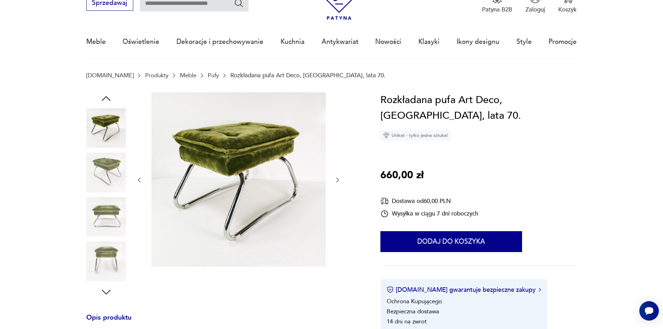
click at [339, 179] on icon "button" at bounding box center [337, 180] width 7 height 7
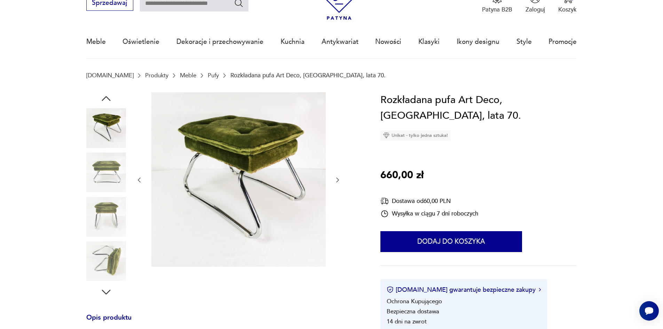
click at [339, 179] on icon "button" at bounding box center [337, 180] width 7 height 7
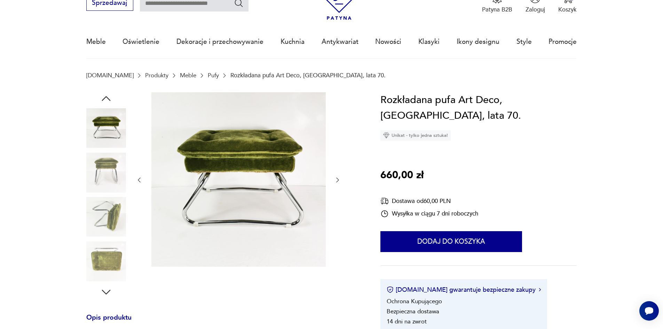
click at [339, 179] on icon "button" at bounding box center [337, 180] width 7 height 7
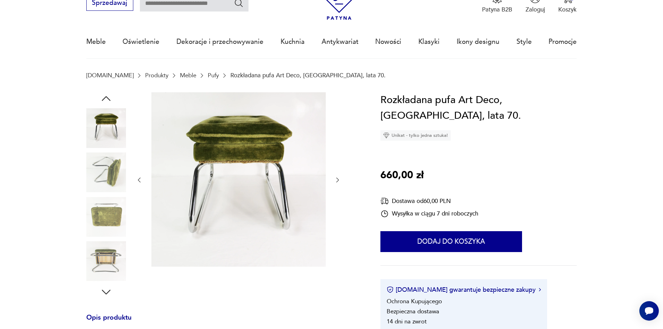
click at [339, 179] on icon "button" at bounding box center [337, 180] width 7 height 7
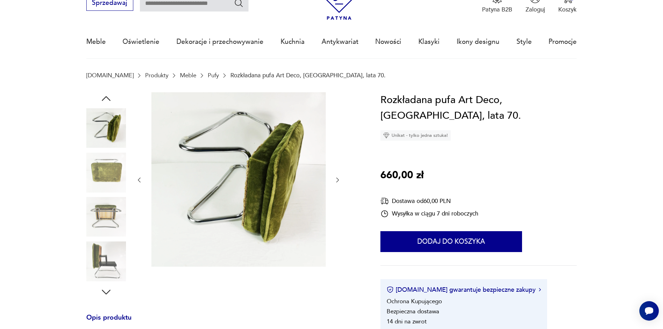
click at [339, 179] on icon "button" at bounding box center [337, 180] width 7 height 7
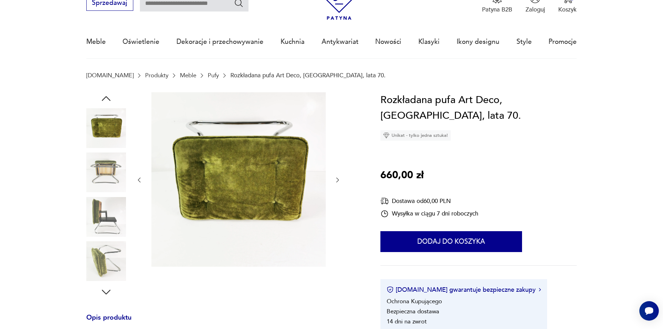
click at [339, 179] on icon "button" at bounding box center [337, 180] width 7 height 7
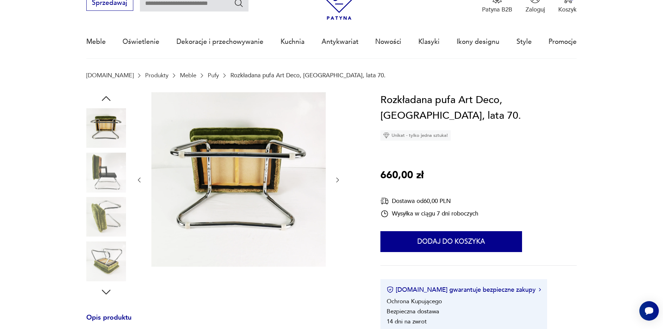
click at [339, 179] on icon "button" at bounding box center [337, 180] width 7 height 7
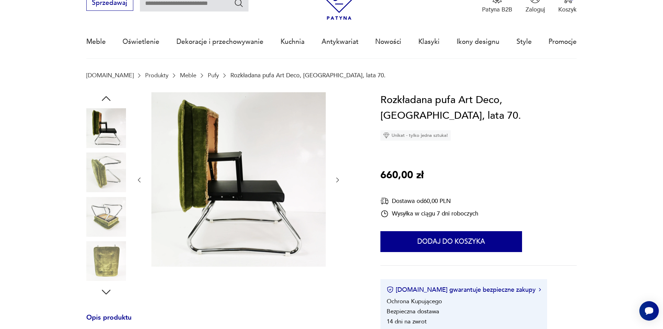
click at [339, 179] on icon "button" at bounding box center [337, 180] width 7 height 7
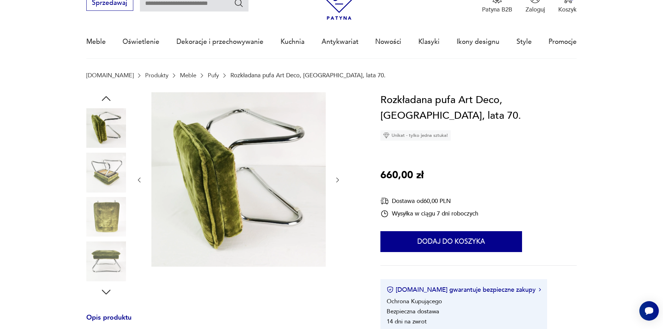
click at [339, 179] on icon "button" at bounding box center [337, 180] width 7 height 7
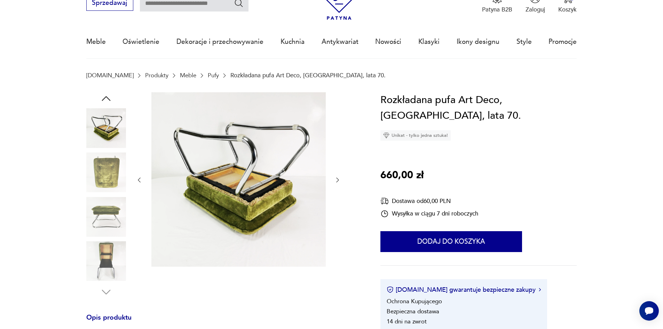
click at [339, 179] on icon "button" at bounding box center [337, 180] width 7 height 7
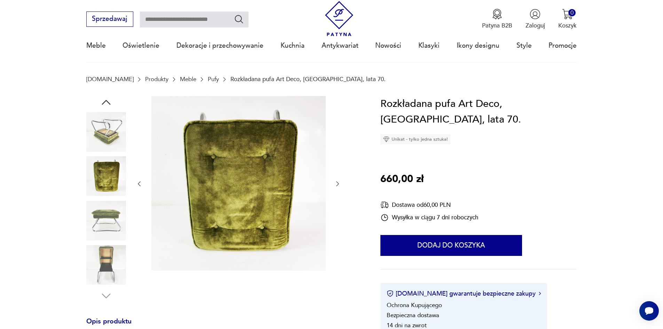
scroll to position [0, 0]
